Goal: Find specific page/section: Find specific page/section

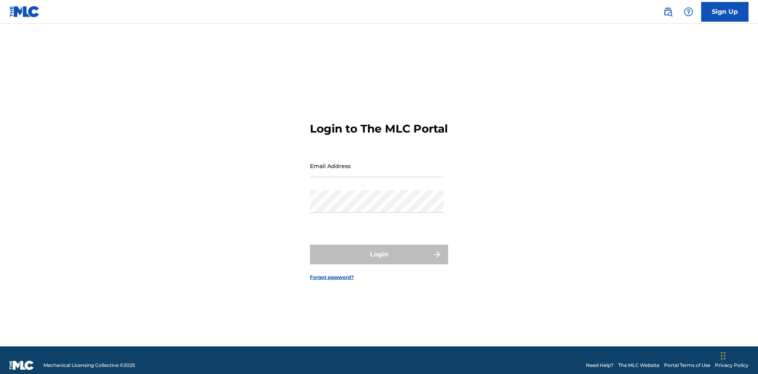
scroll to position [10, 0]
click at [377, 162] on input "Email Address" at bounding box center [376, 166] width 133 height 23
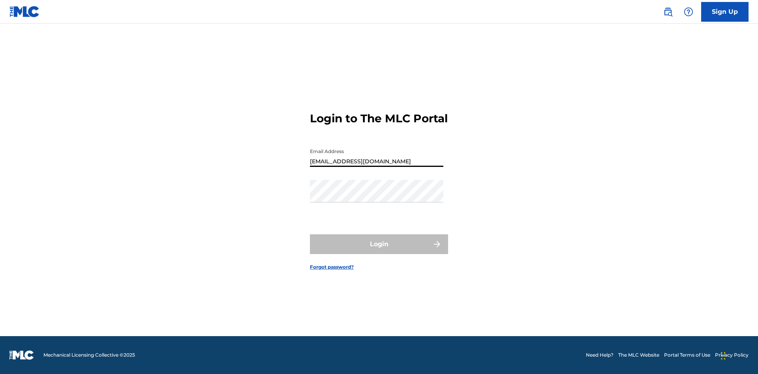
type input "[EMAIL_ADDRESS][DOMAIN_NAME]"
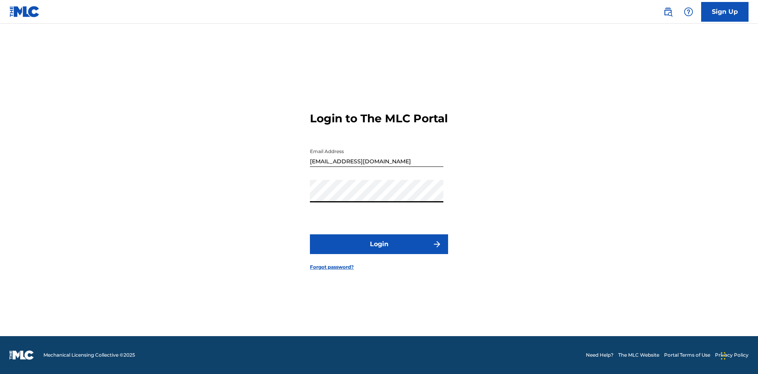
click at [379, 251] on button "Login" at bounding box center [379, 245] width 138 height 20
